Goal: Entertainment & Leisure: Consume media (video, audio)

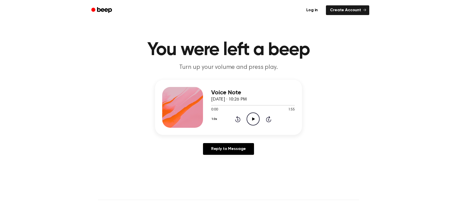
click at [249, 120] on icon "Play Audio" at bounding box center [253, 118] width 13 height 13
drag, startPoint x: 236, startPoint y: 104, endPoint x: 190, endPoint y: 102, distance: 46.5
click at [190, 102] on div "Voice Note [DATE] · 10:26 PM 0:36 1:55 Your browser does not support the [objec…" at bounding box center [228, 107] width 147 height 55
click at [190, 102] on div at bounding box center [182, 107] width 41 height 41
drag, startPoint x: 236, startPoint y: 106, endPoint x: 211, endPoint y: 105, distance: 24.7
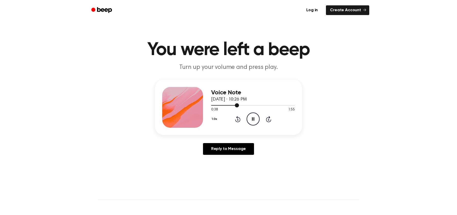
click at [211, 105] on div at bounding box center [225, 105] width 28 height 1
click at [211, 105] on div at bounding box center [253, 105] width 84 height 1
click at [211, 106] on div at bounding box center [253, 105] width 84 height 4
click at [253, 120] on icon "Play Audio" at bounding box center [253, 118] width 13 height 13
click at [252, 117] on icon "Play Audio" at bounding box center [253, 118] width 13 height 13
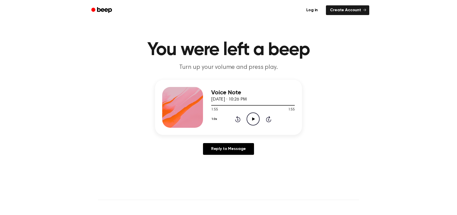
click at [250, 118] on icon "Play Audio" at bounding box center [253, 118] width 13 height 13
